Goal: Task Accomplishment & Management: Manage account settings

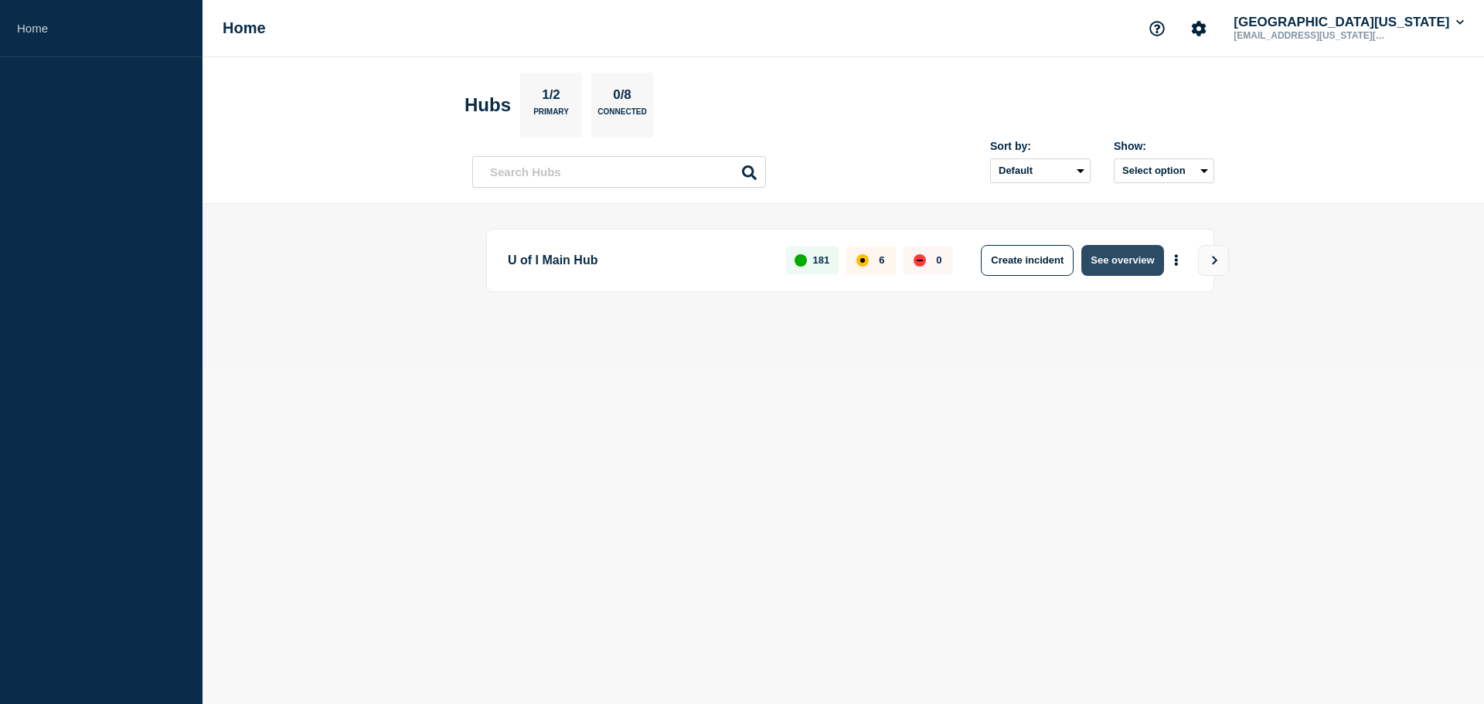
click at [1118, 269] on button "See overview" at bounding box center [1123, 260] width 82 height 31
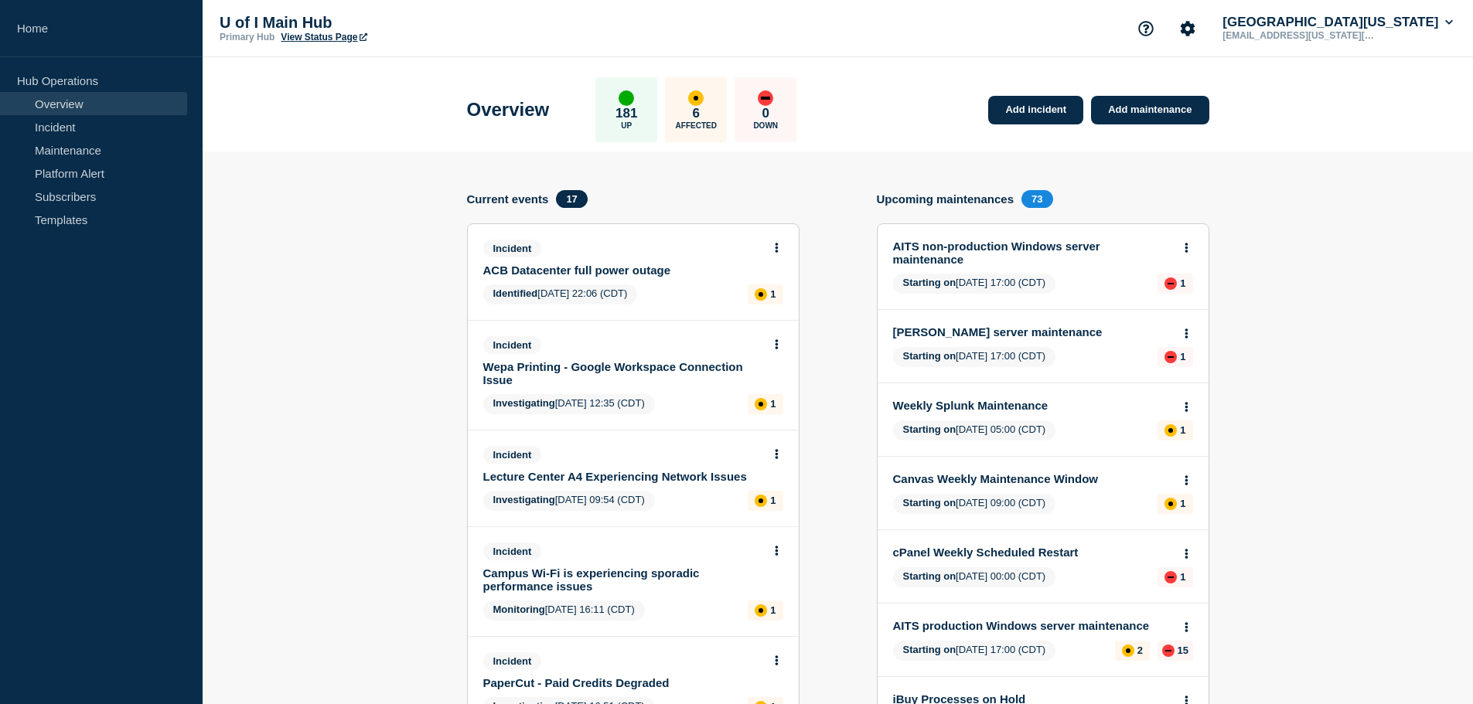
click at [638, 276] on link "ACB Datacenter full power outage" at bounding box center [622, 270] width 279 height 13
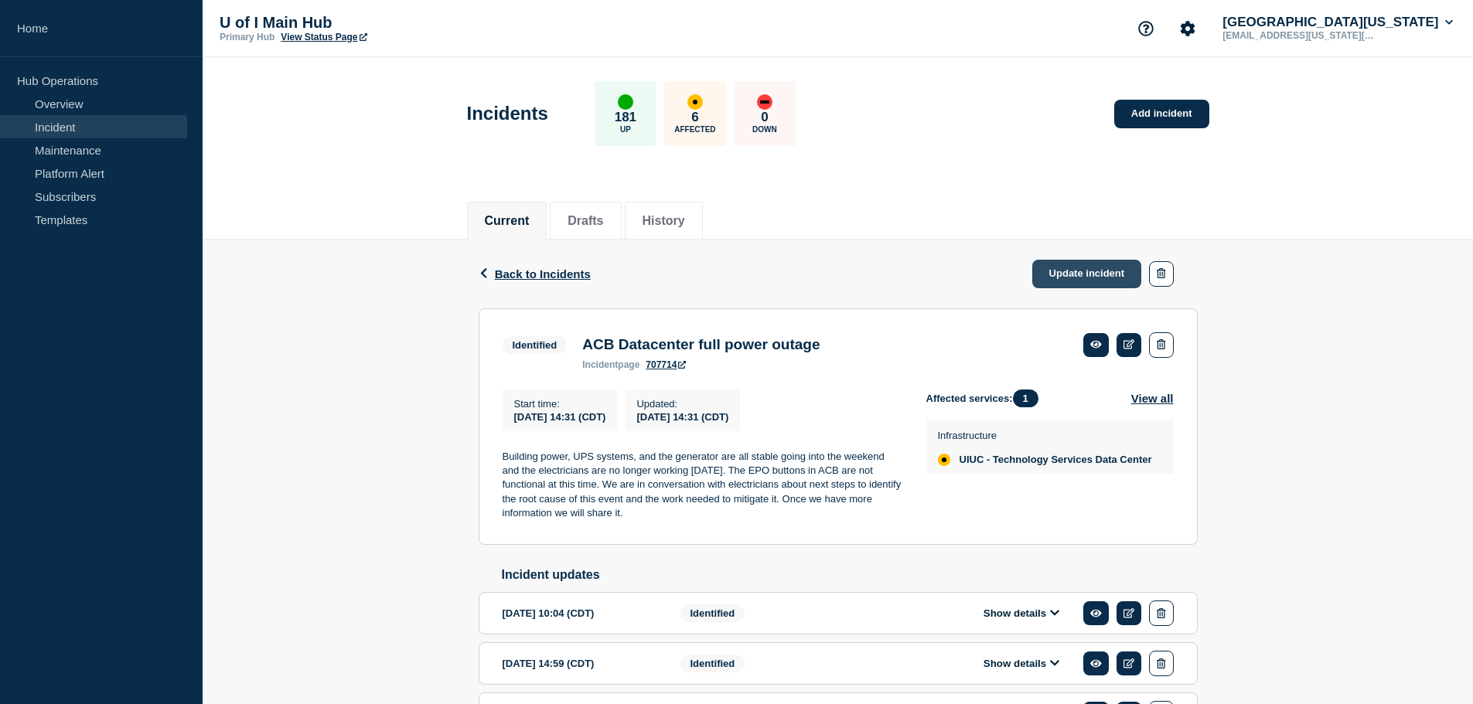
click at [1069, 273] on link "Update incident" at bounding box center [1087, 274] width 110 height 29
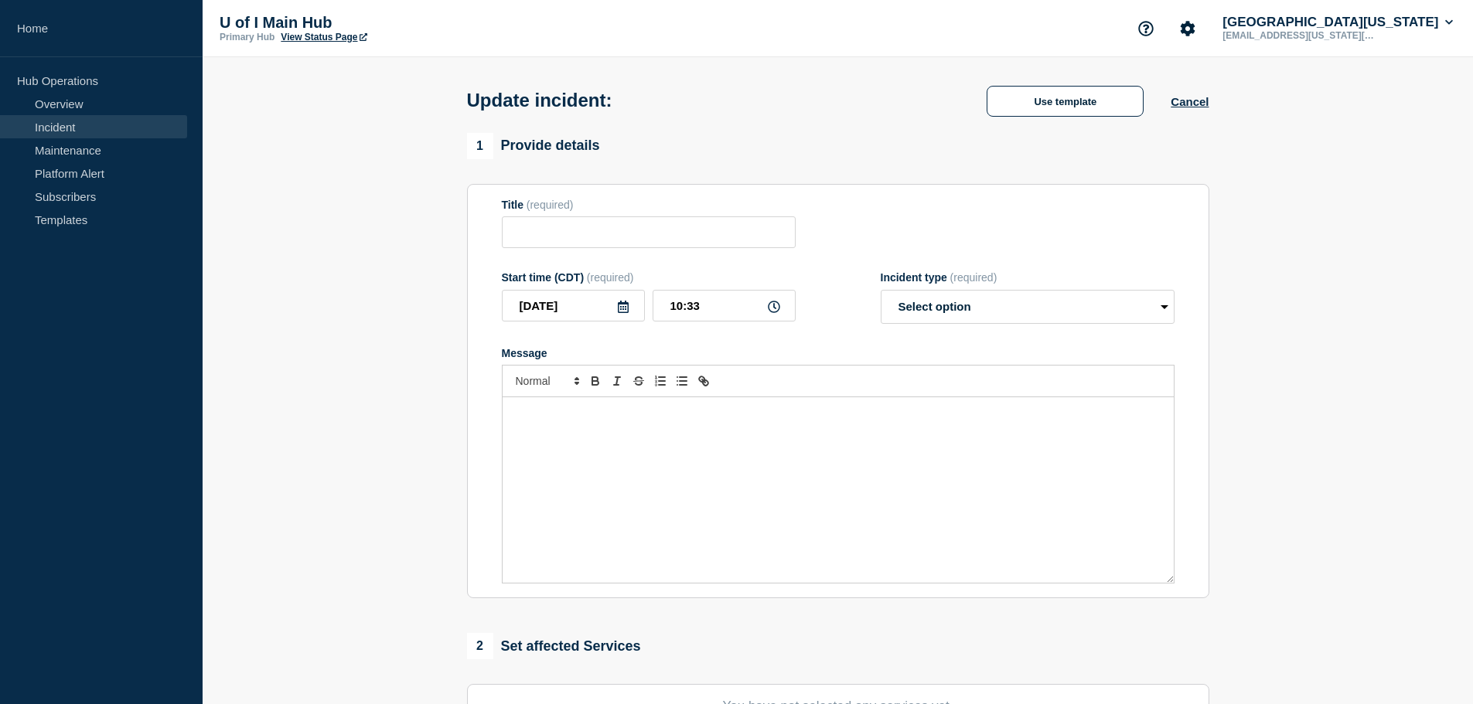
type input "ACB Datacenter full power outage"
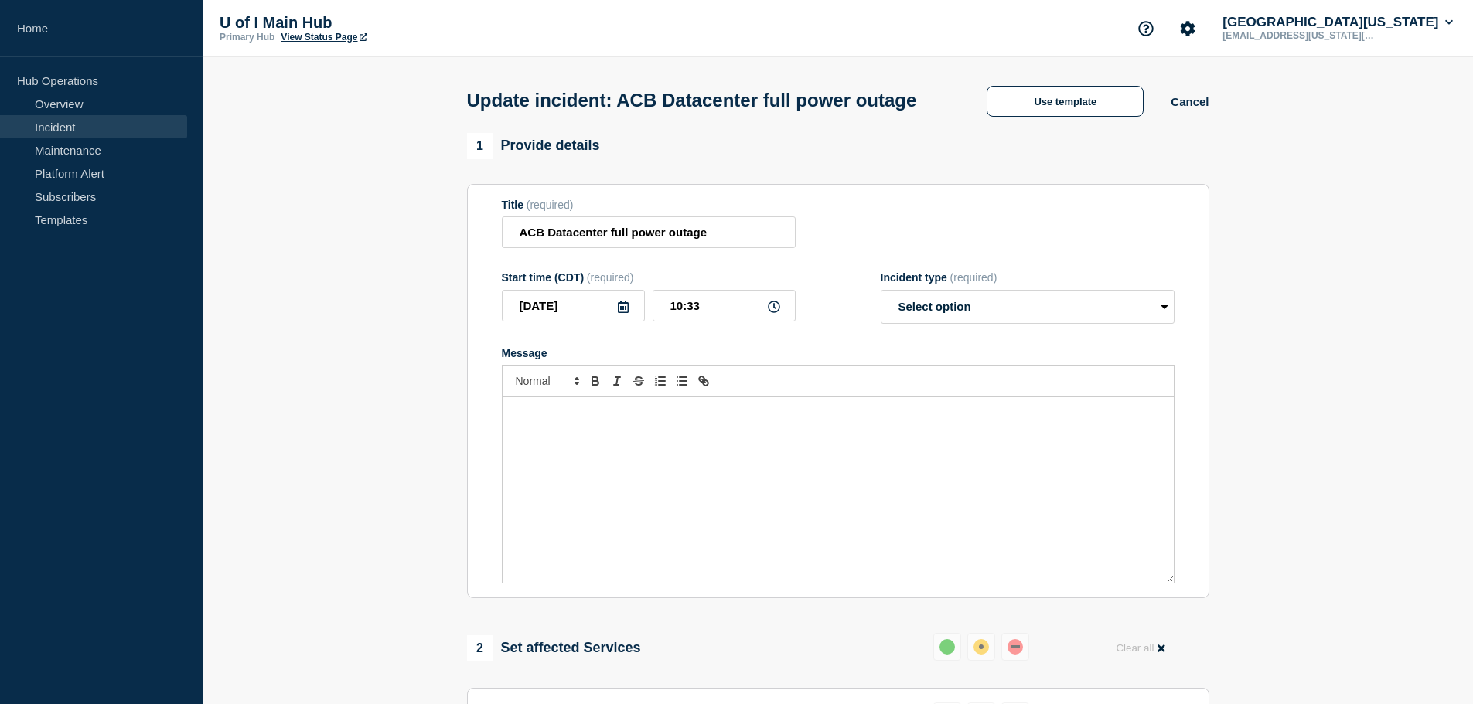
click at [651, 486] on div "Message" at bounding box center [838, 490] width 671 height 186
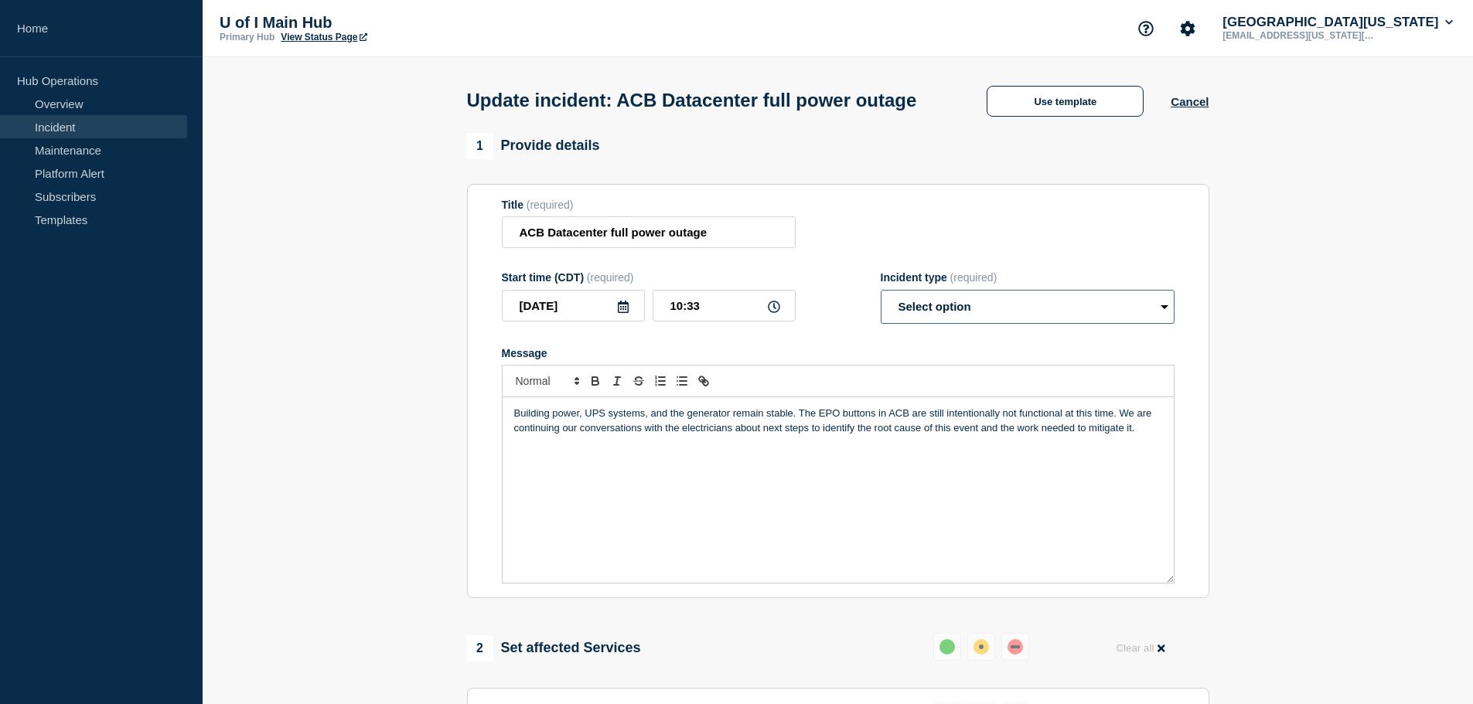
click at [916, 324] on select "Select option Investigating Identified Monitoring Resolved" at bounding box center [1028, 307] width 294 height 34
select select "identified"
click at [881, 319] on select "Select option Investigating Identified Monitoring Resolved" at bounding box center [1028, 307] width 294 height 34
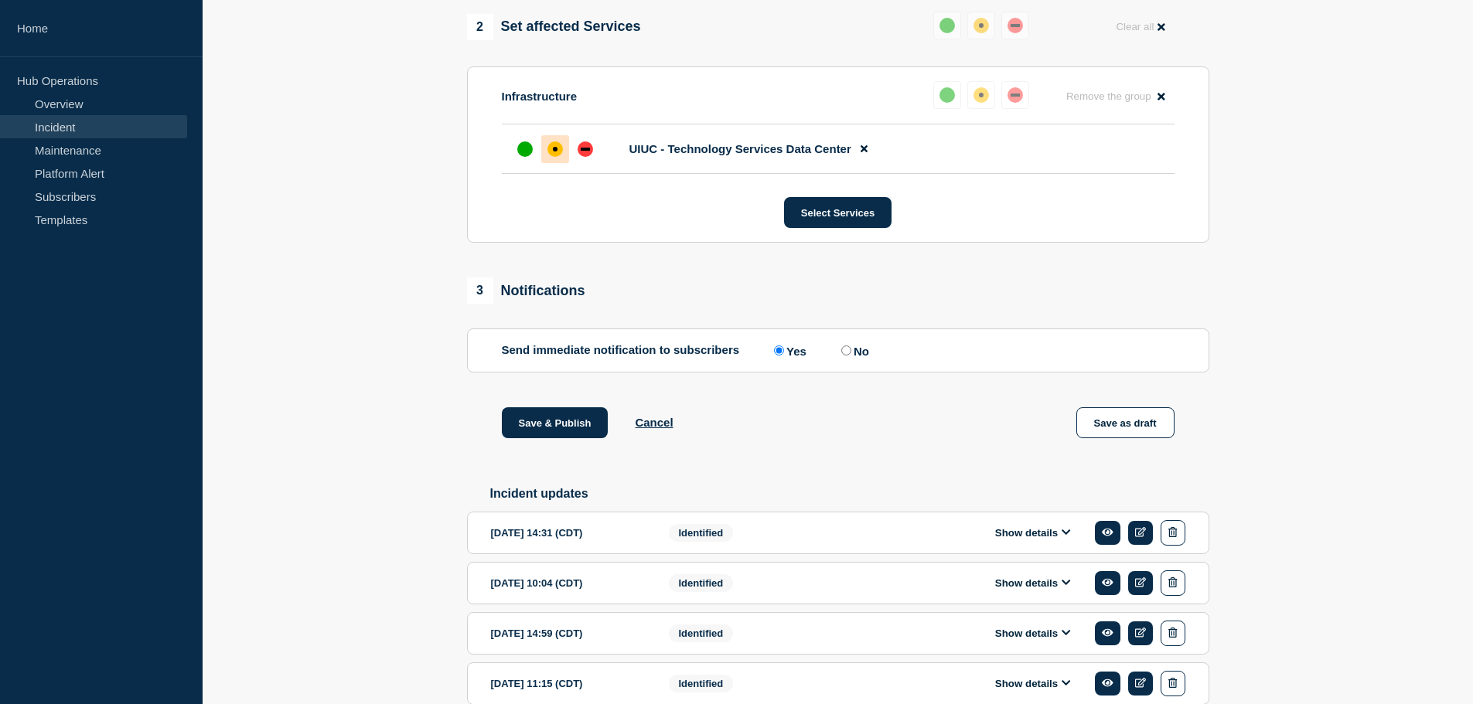
scroll to position [618, 0]
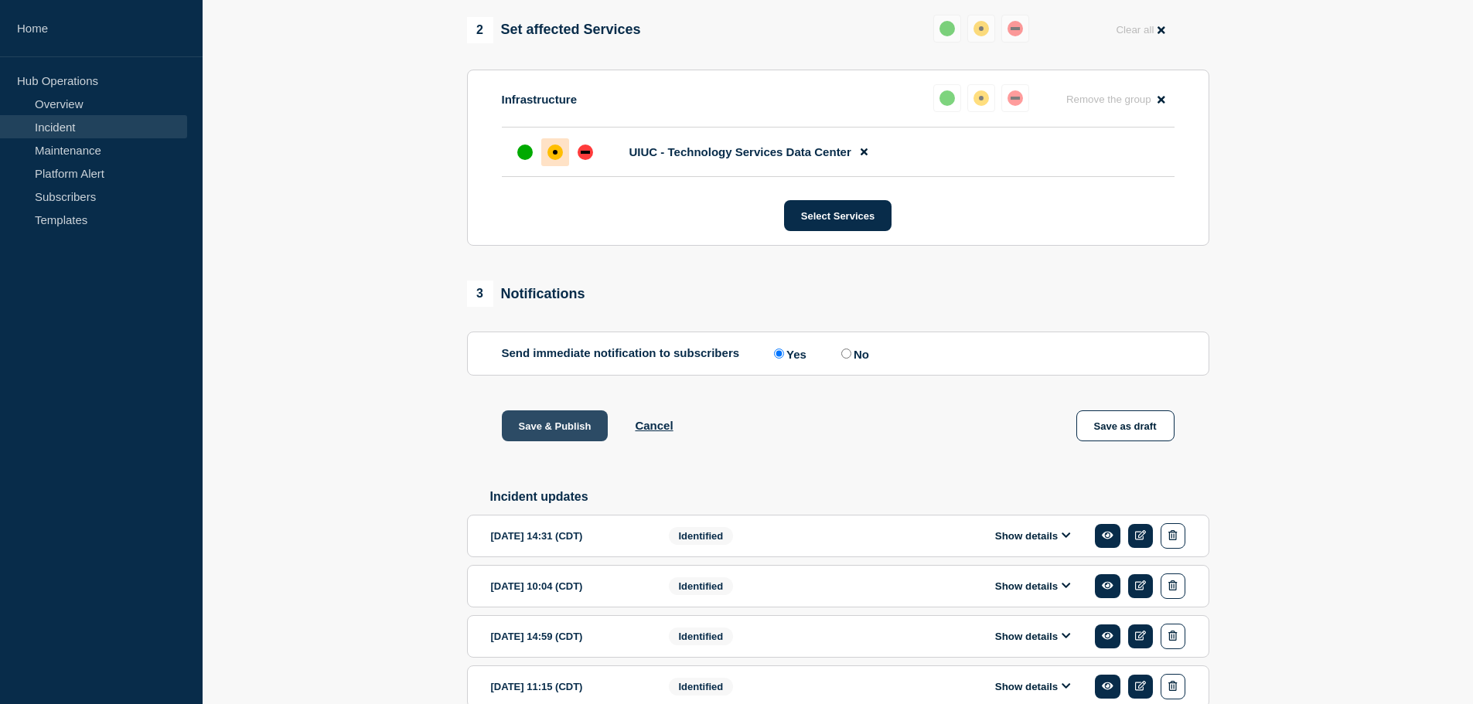
click at [559, 441] on button "Save & Publish" at bounding box center [555, 426] width 107 height 31
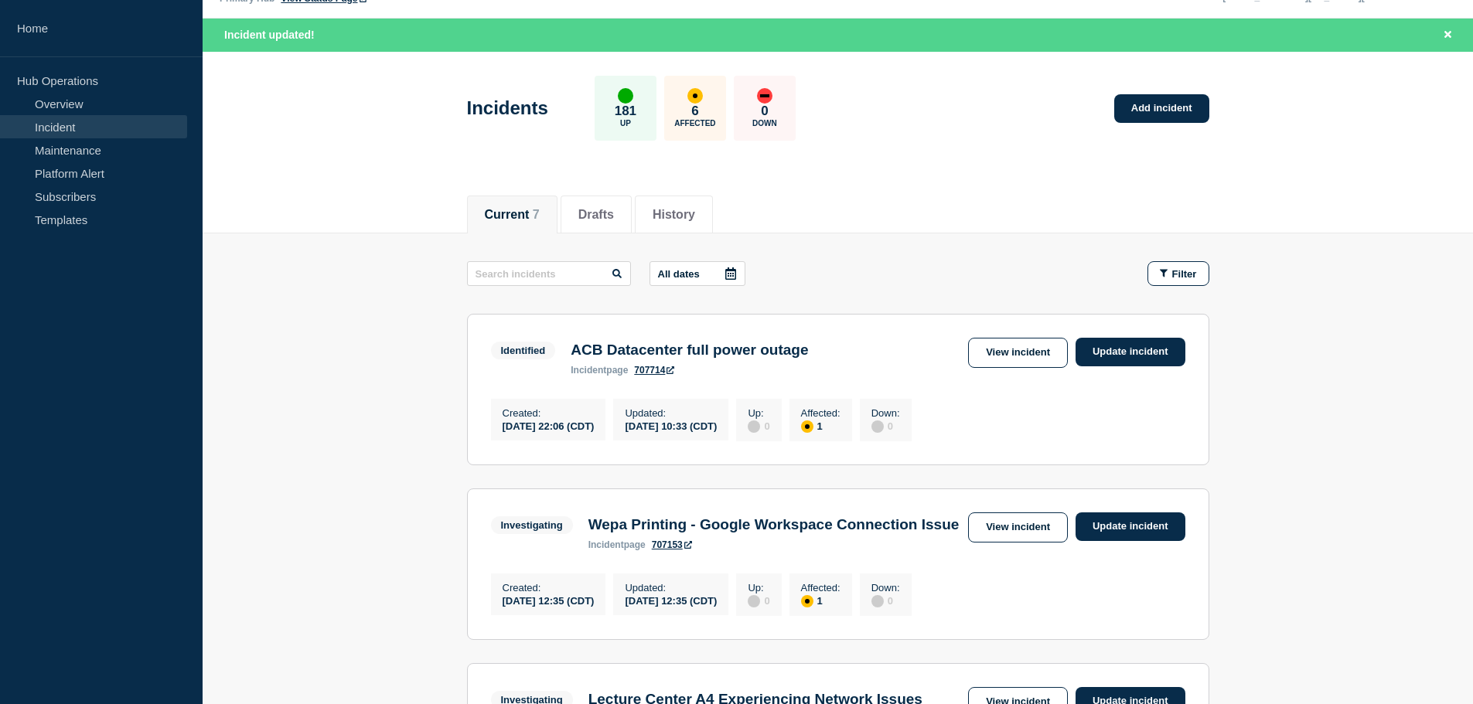
scroll to position [77, 0]
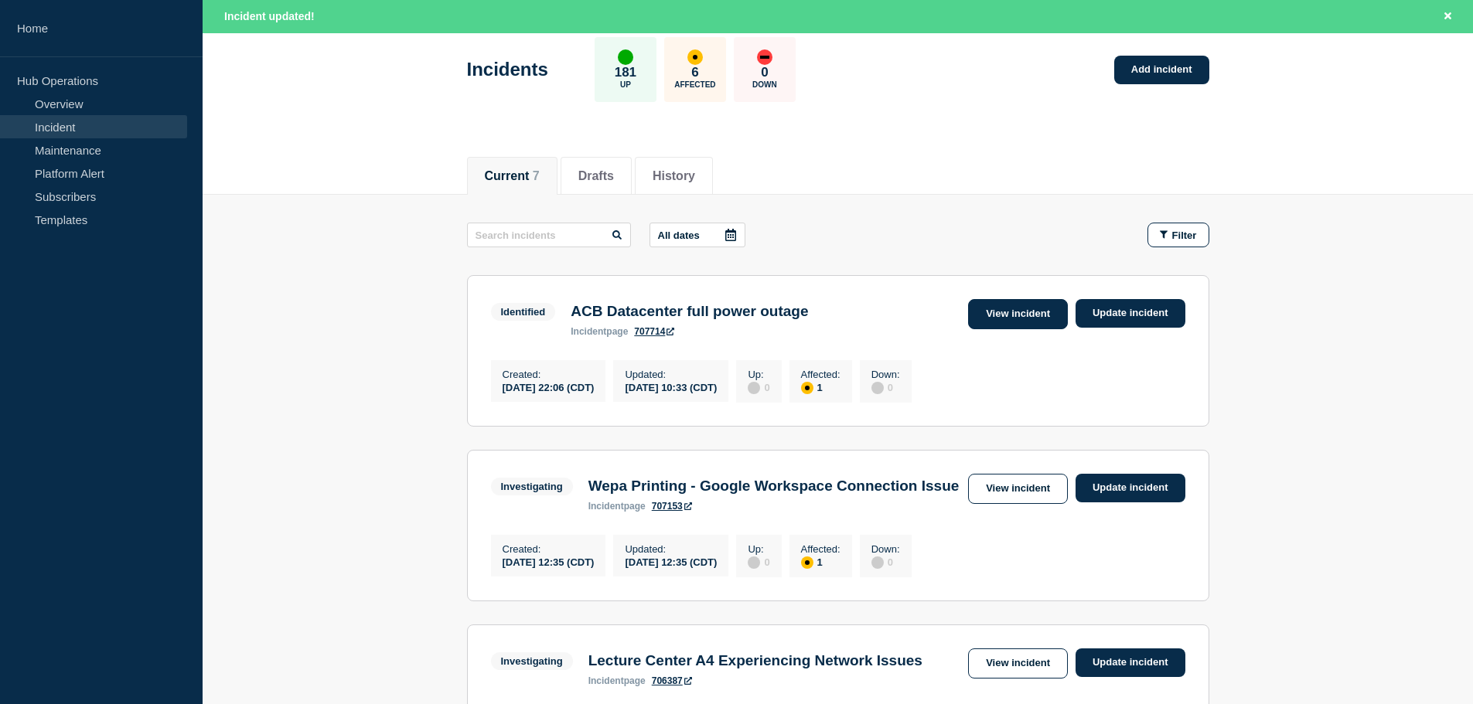
click at [1037, 323] on link "View incident" at bounding box center [1018, 314] width 100 height 30
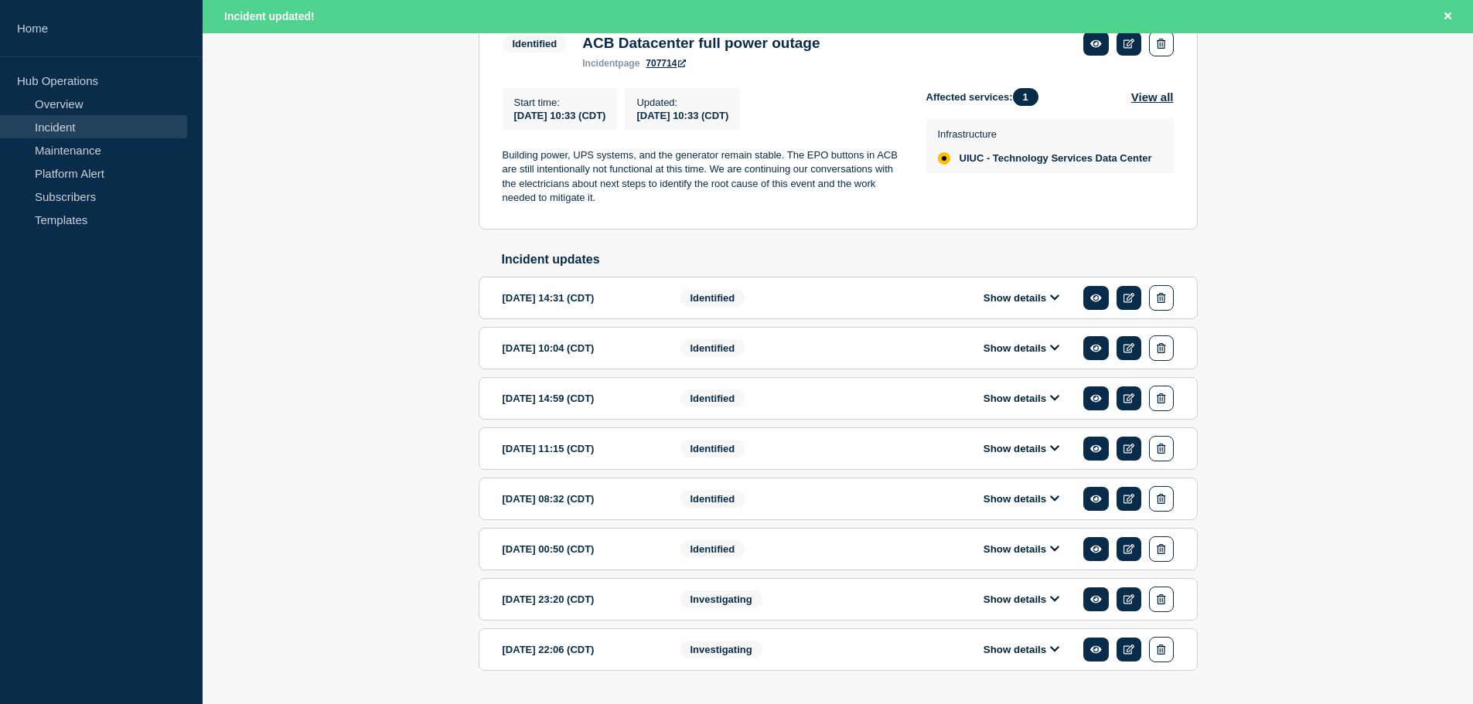
scroll to position [383, 0]
